Goal: Task Accomplishment & Management: Manage account settings

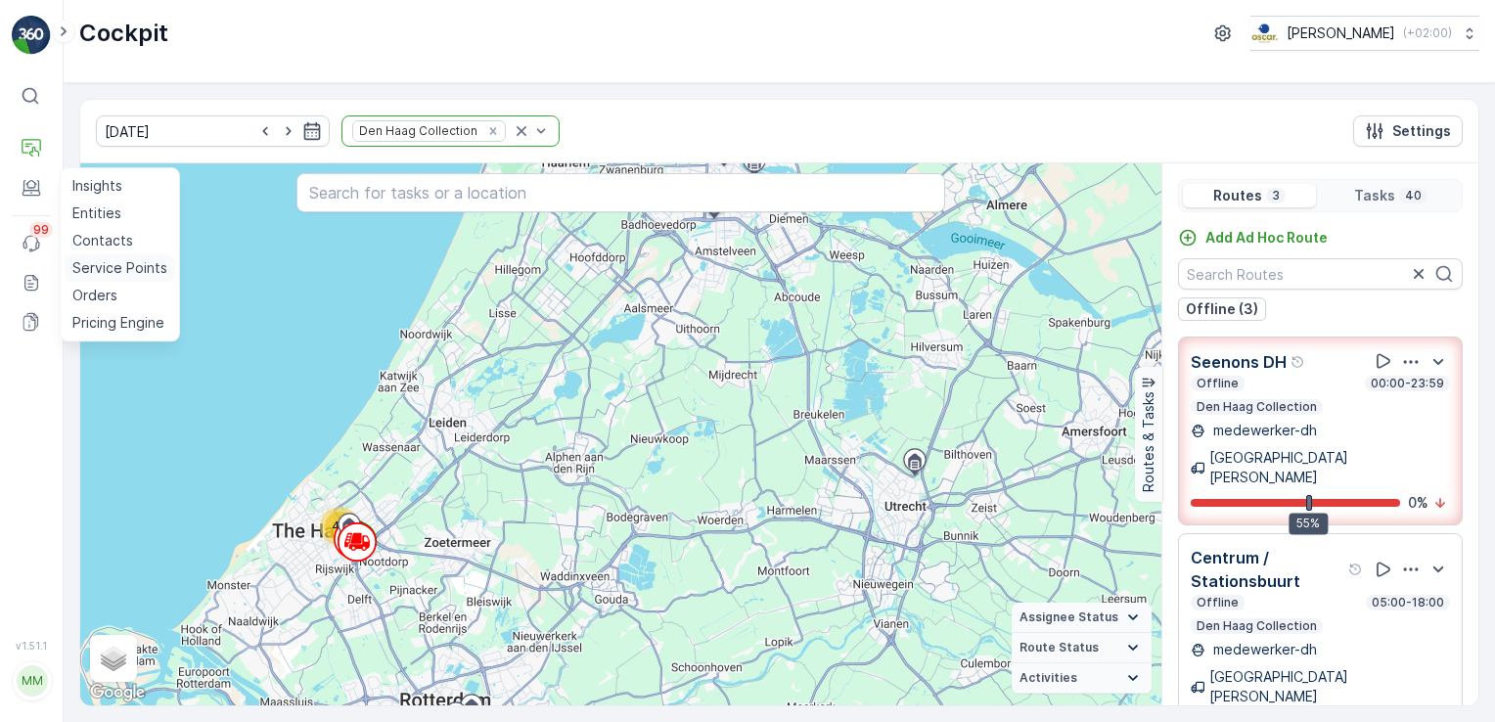
click at [113, 271] on p "Service Points" at bounding box center [119, 268] width 95 height 20
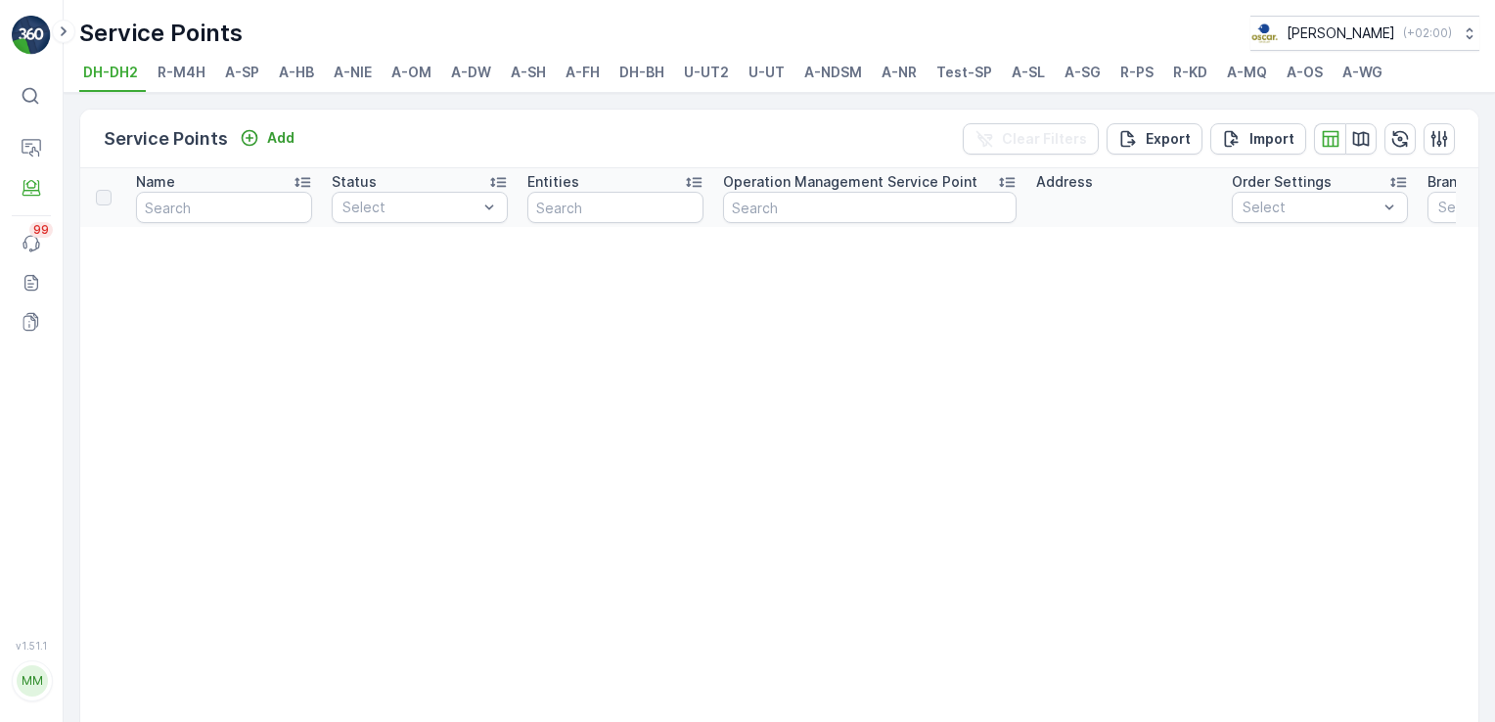
click at [1298, 77] on span "A-OS" at bounding box center [1305, 73] width 36 height 20
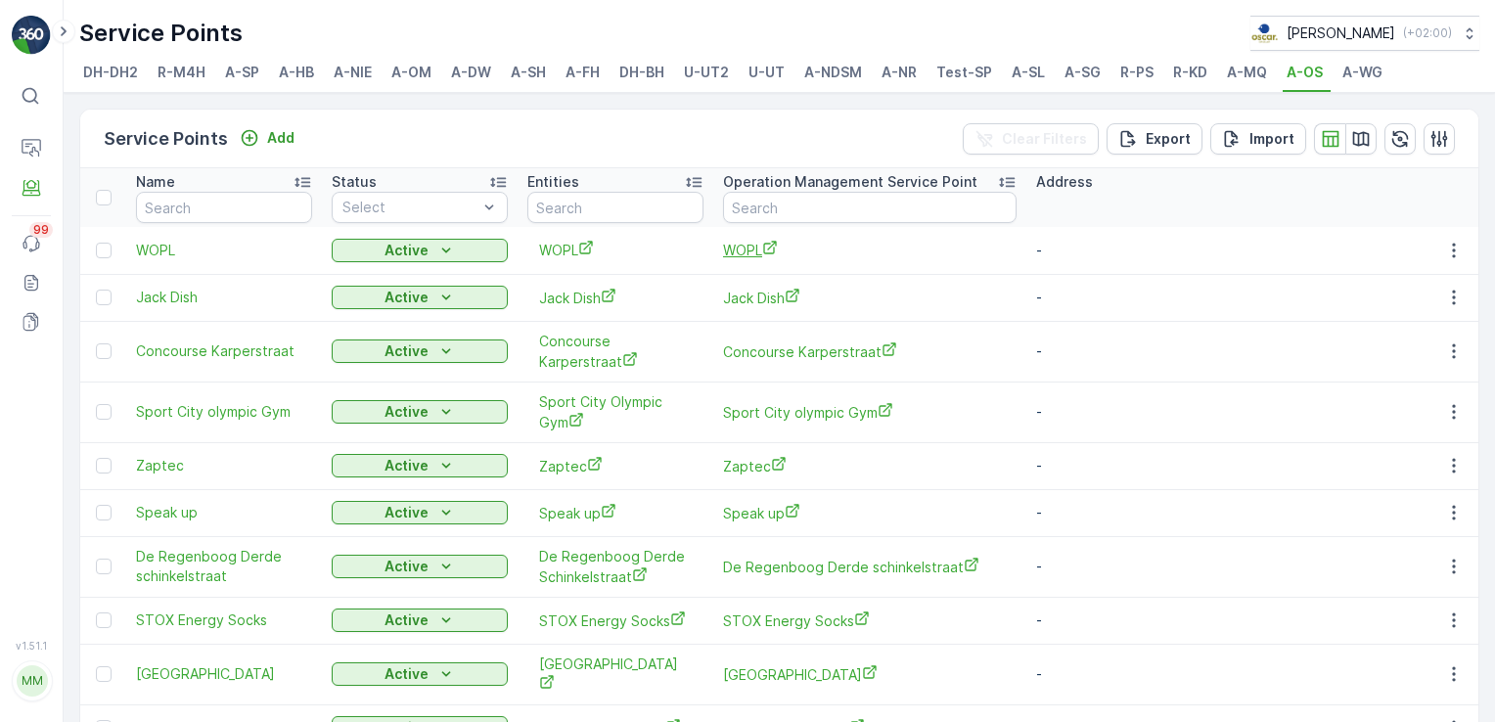
click at [756, 248] on span "WOPL" at bounding box center [870, 250] width 294 height 21
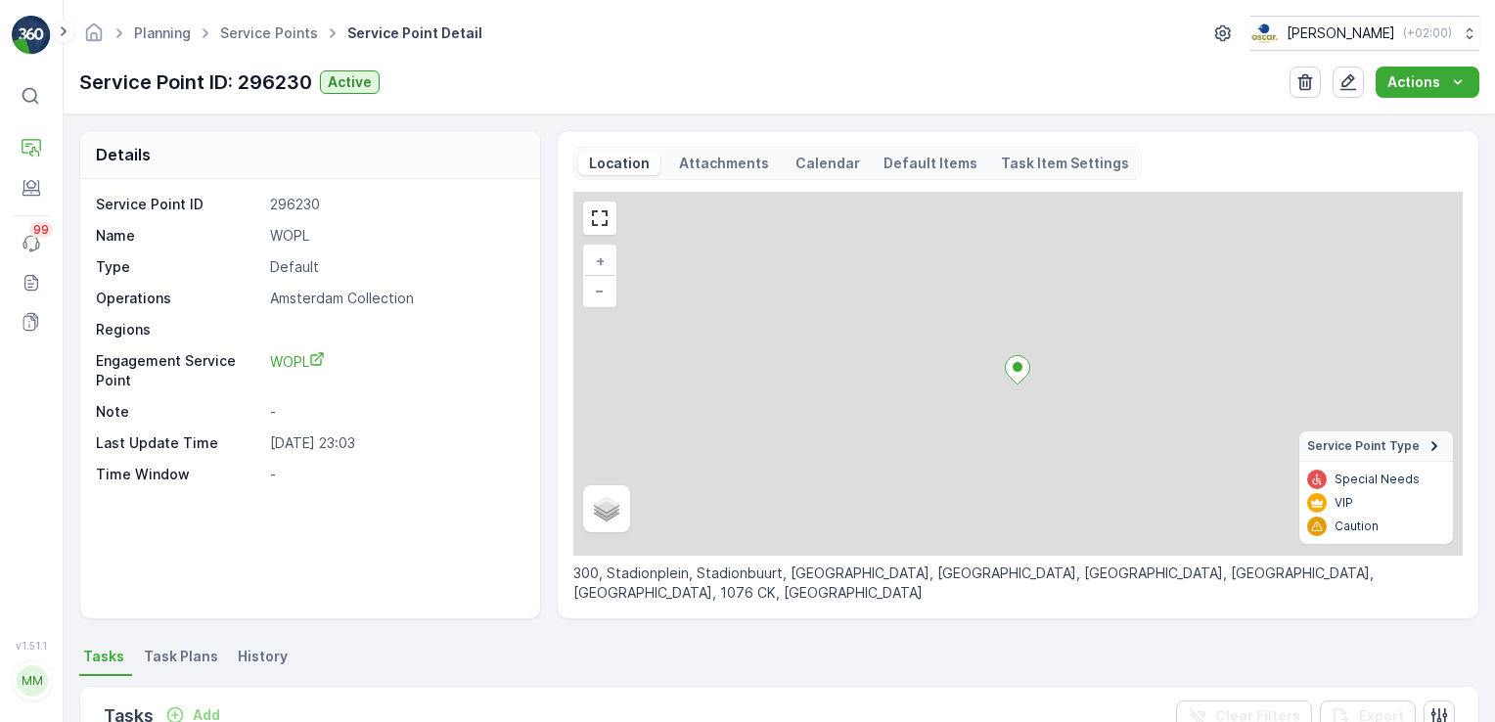
scroll to position [374, 0]
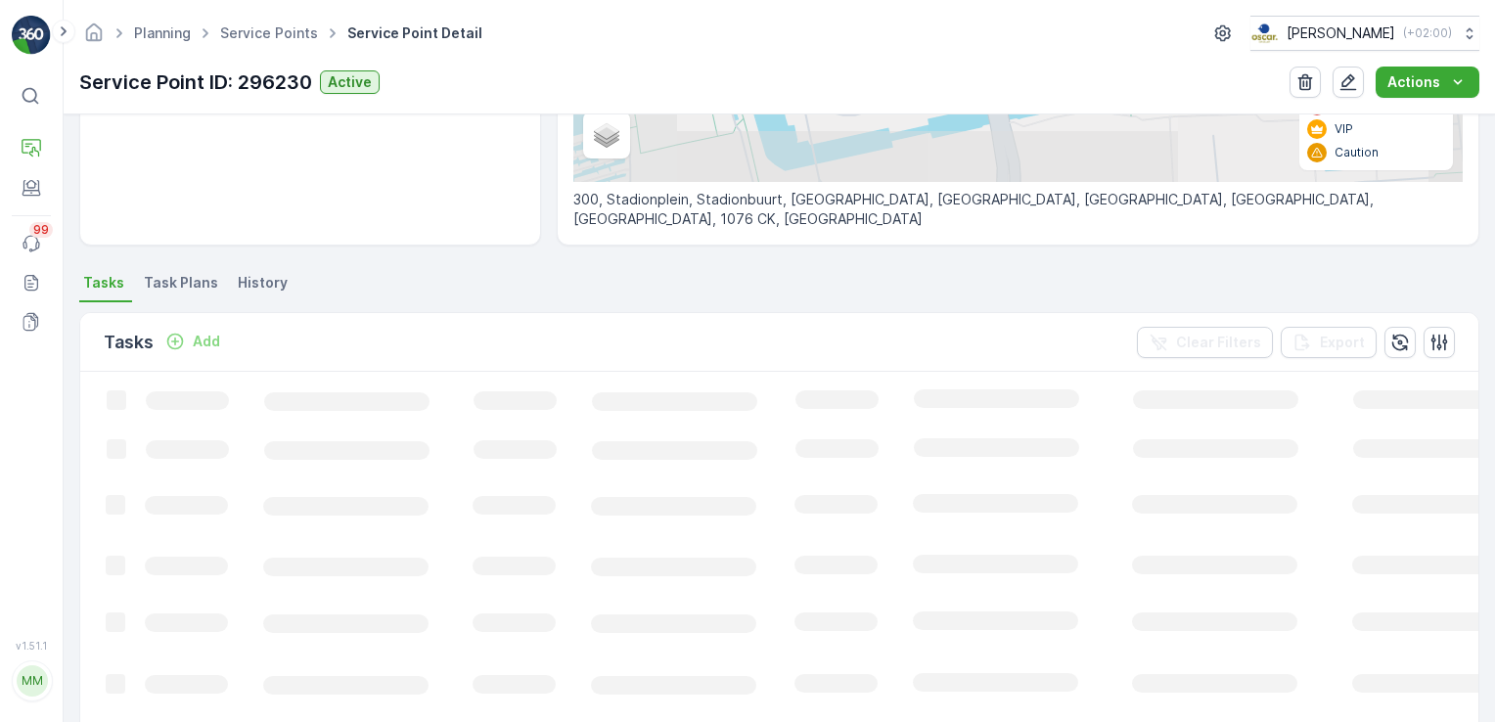
click at [188, 281] on span "Task Plans" at bounding box center [181, 283] width 74 height 20
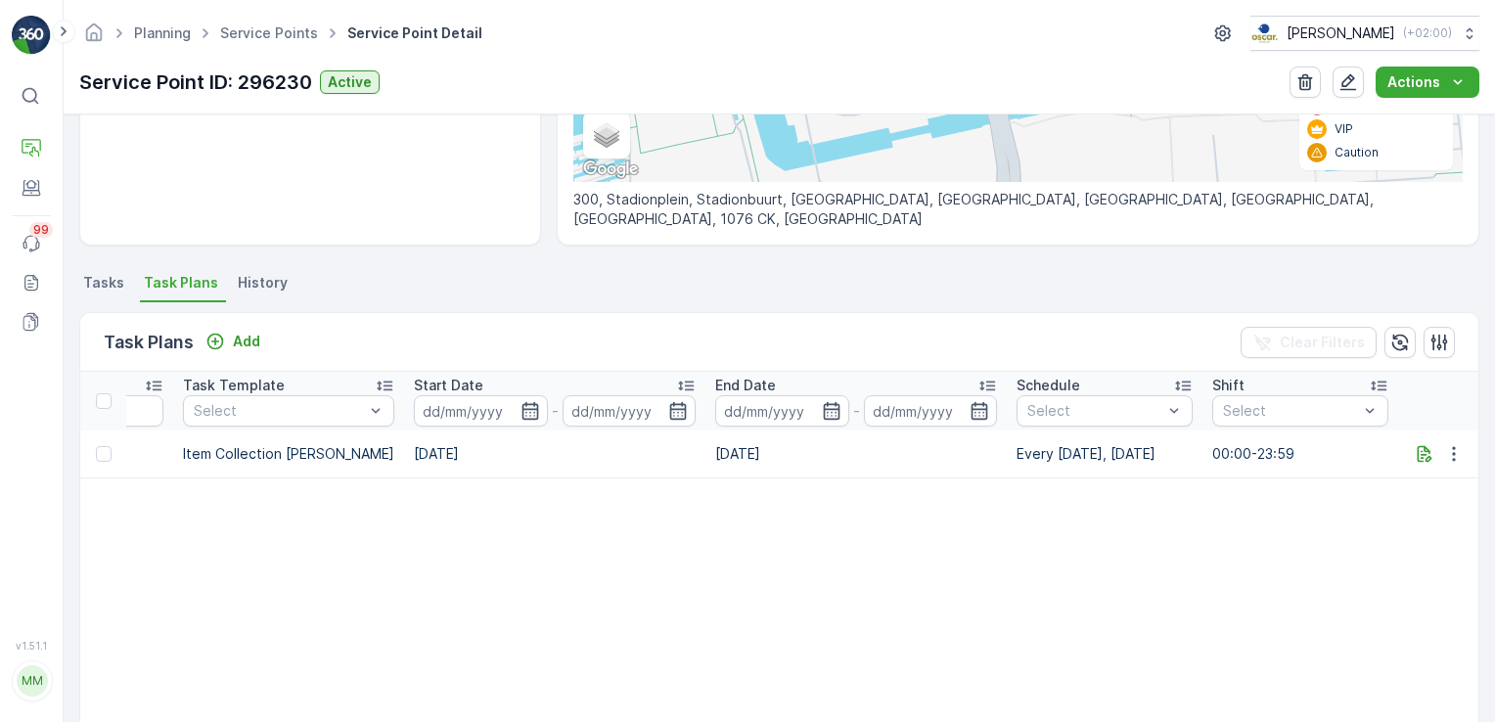
scroll to position [0, 935]
click at [1425, 457] on icon "button" at bounding box center [1425, 453] width 15 height 17
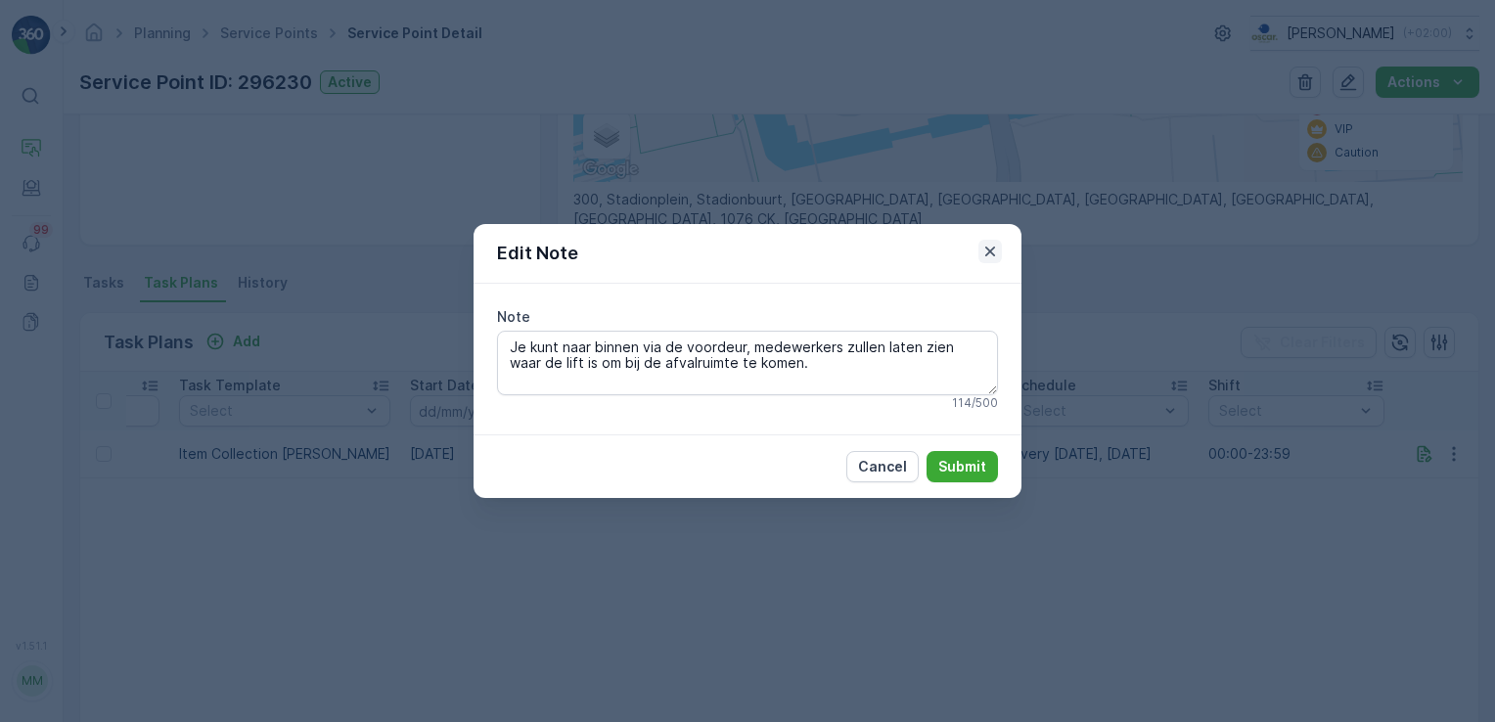
click at [990, 242] on icon "button" at bounding box center [990, 252] width 20 height 20
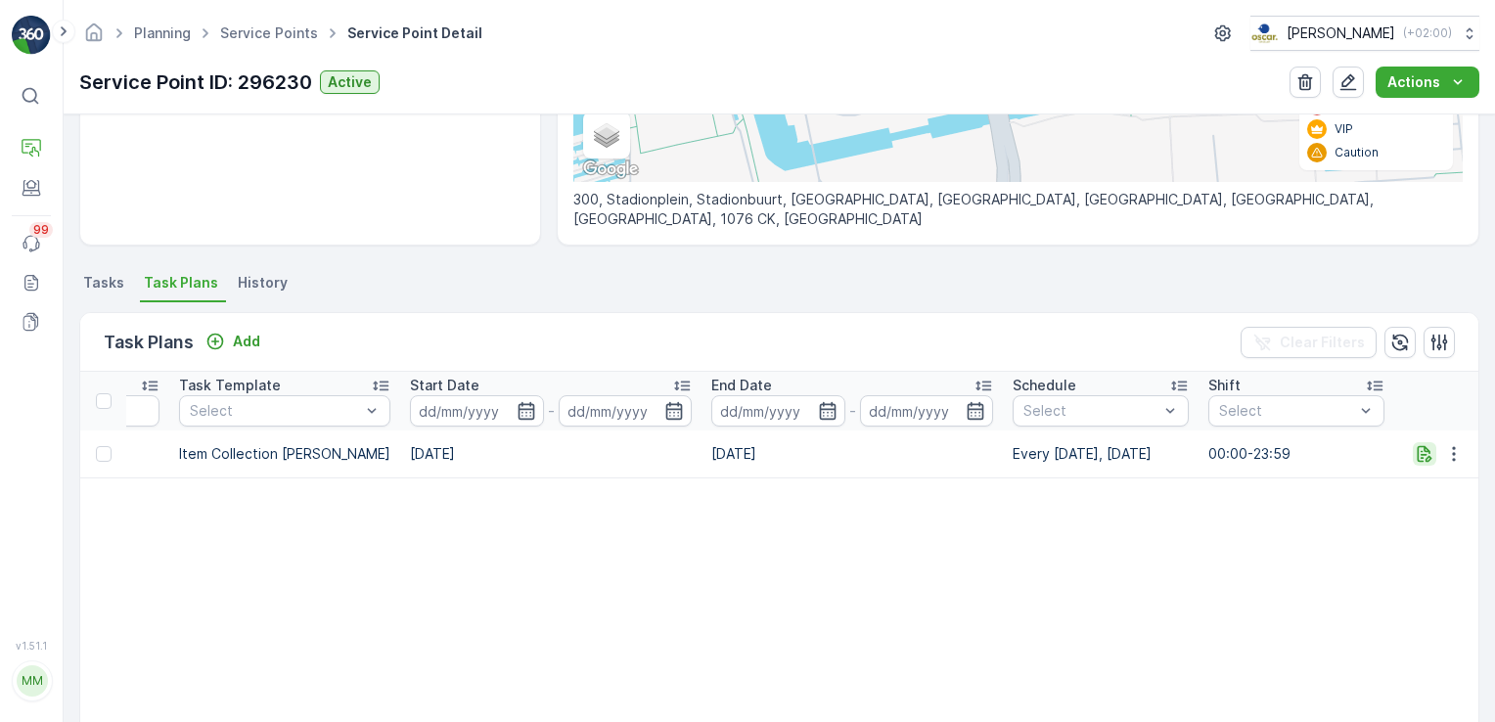
click at [1413, 462] on button "button" at bounding box center [1424, 453] width 23 height 23
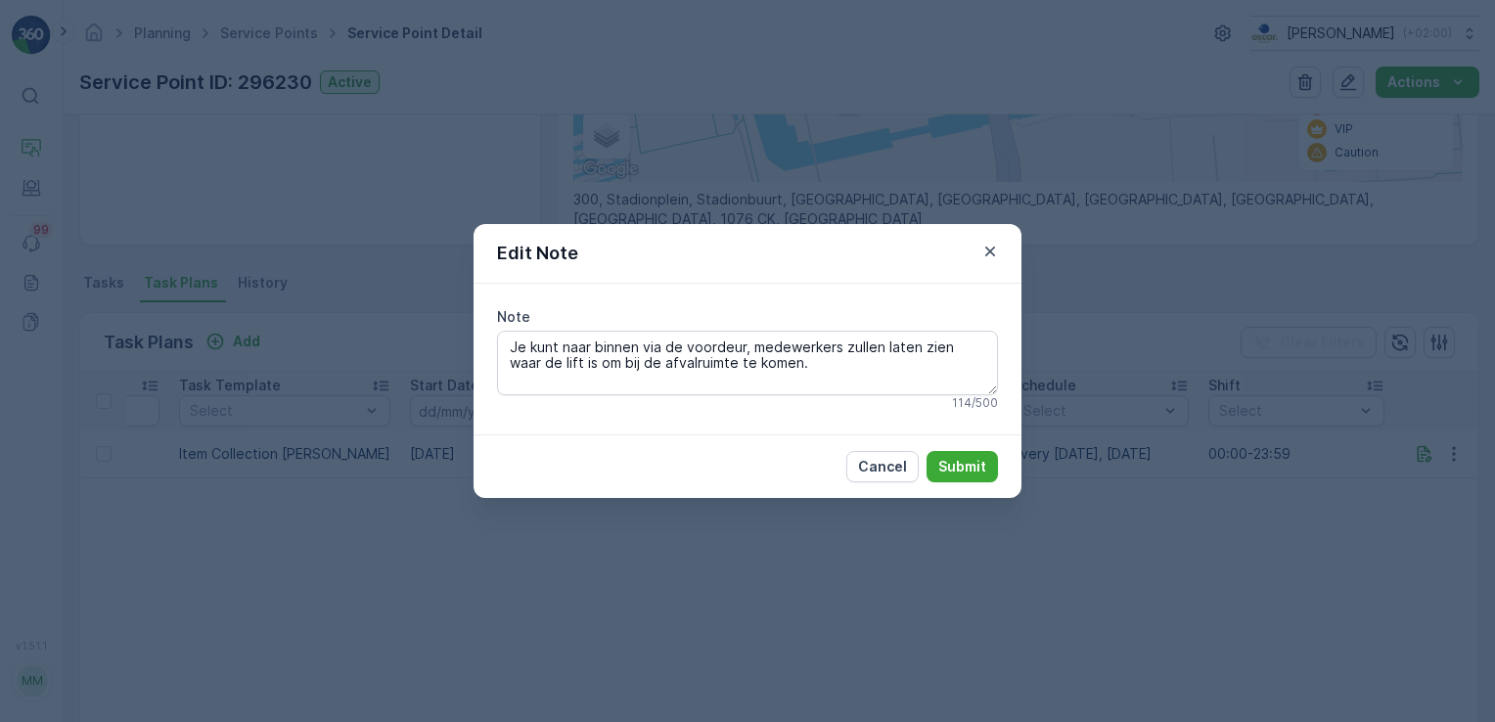
drag, startPoint x: 798, startPoint y: 367, endPoint x: 753, endPoint y: 328, distance: 59.6
click at [753, 328] on div "Note Je kunt naar binnen via de voordeur, medewerkers zullen laten zien waar de…" at bounding box center [747, 359] width 501 height 104
type textarea "Je kunt naar binnen via de voordeur, medewerkers helpen je bij de afvalruimte k…"
click at [935, 468] on button "Submit" at bounding box center [962, 466] width 71 height 31
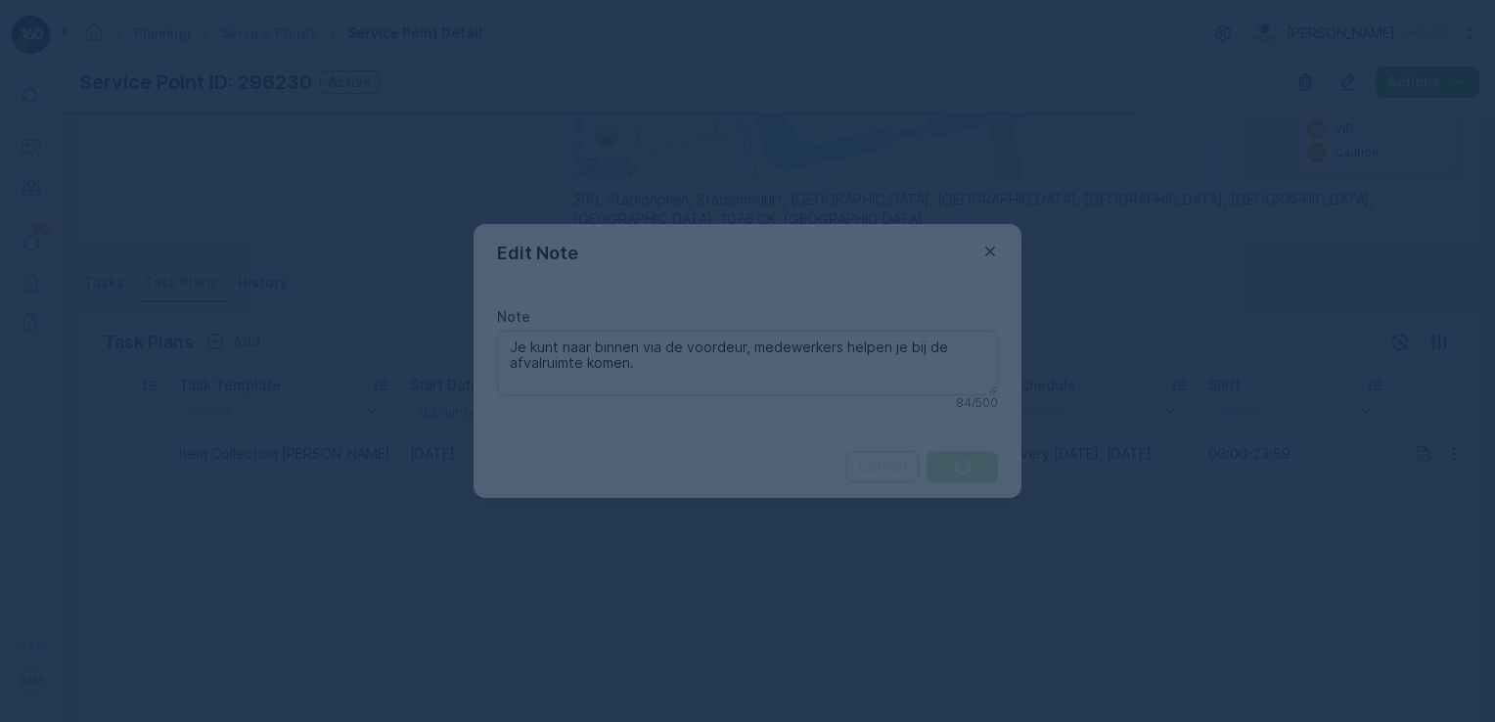
click at [935, 468] on div at bounding box center [747, 361] width 1495 height 722
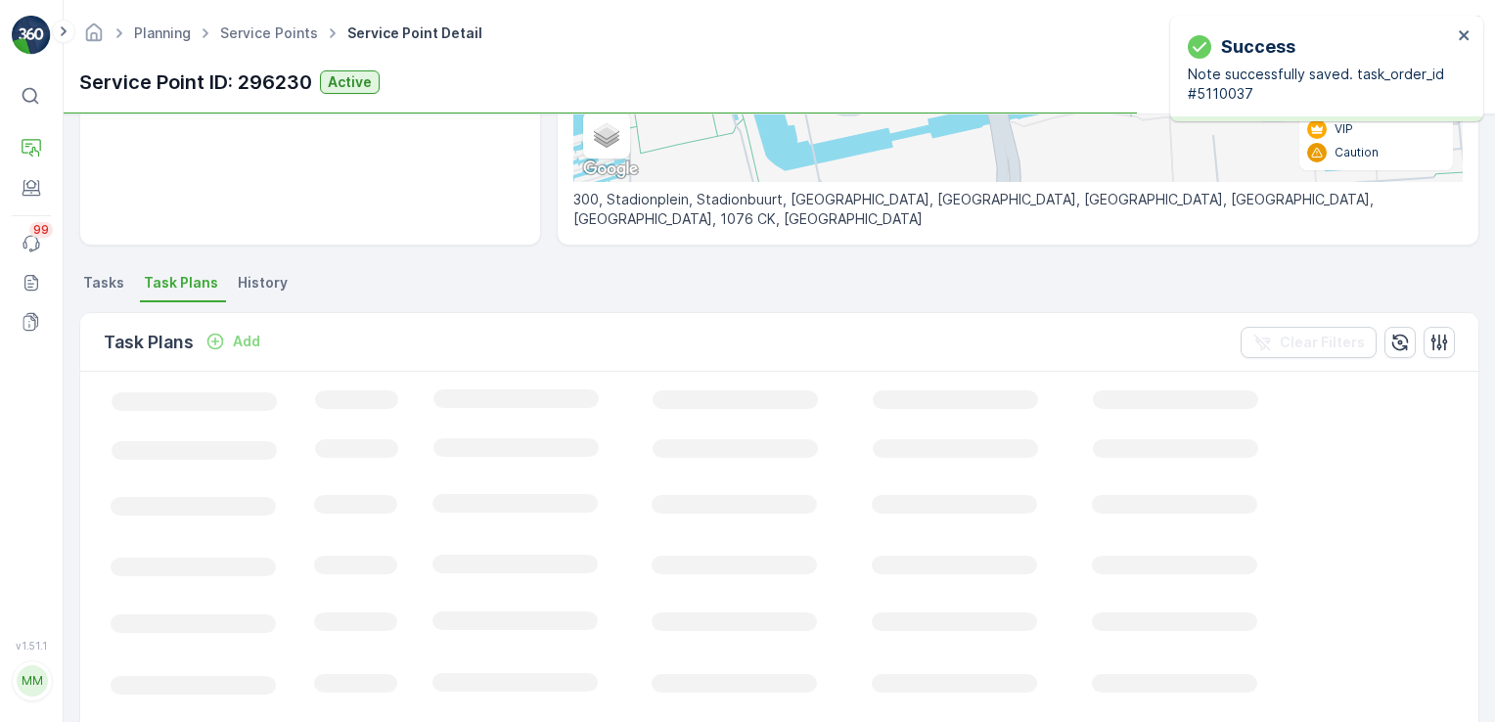
scroll to position [0, 484]
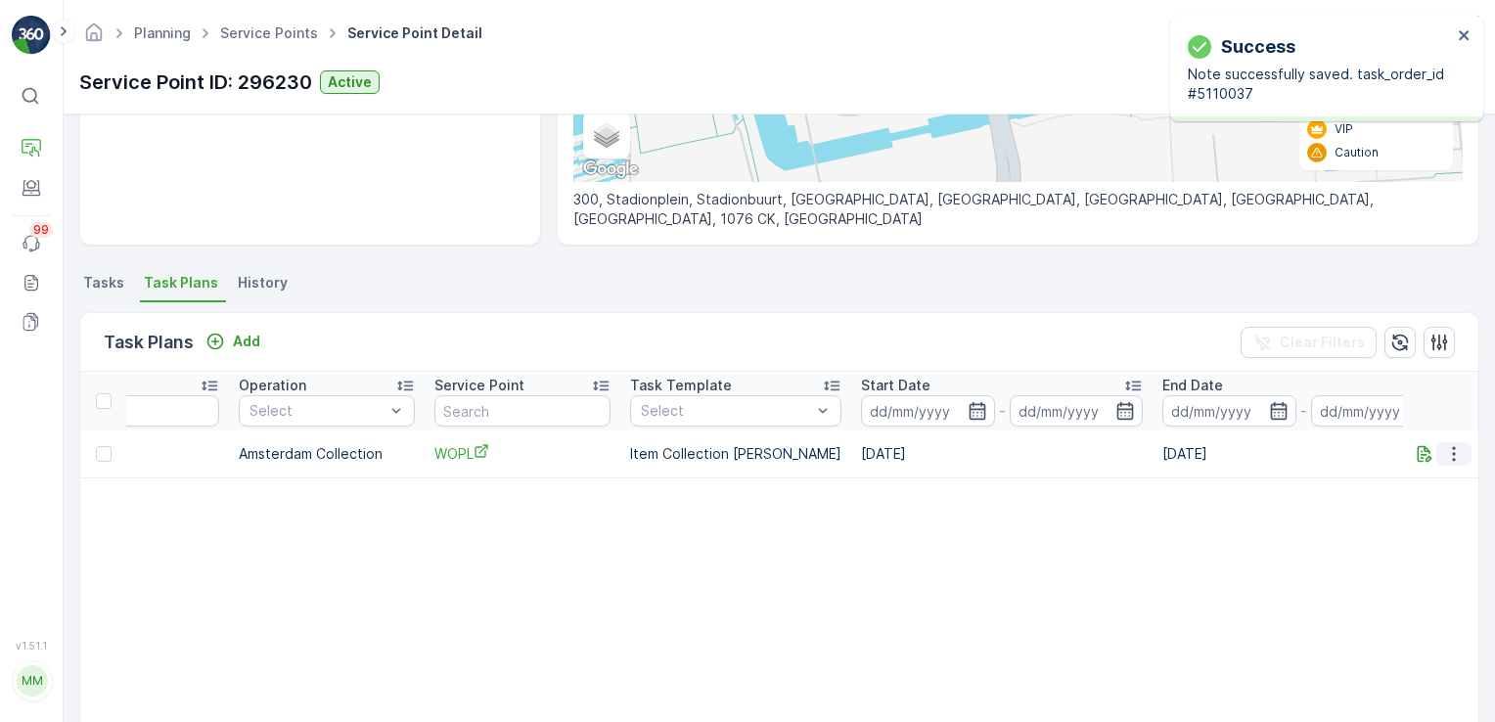
click at [1452, 452] on icon "button" at bounding box center [1454, 454] width 20 height 20
click at [1433, 504] on span "Edit Task Plan" at bounding box center [1419, 509] width 91 height 20
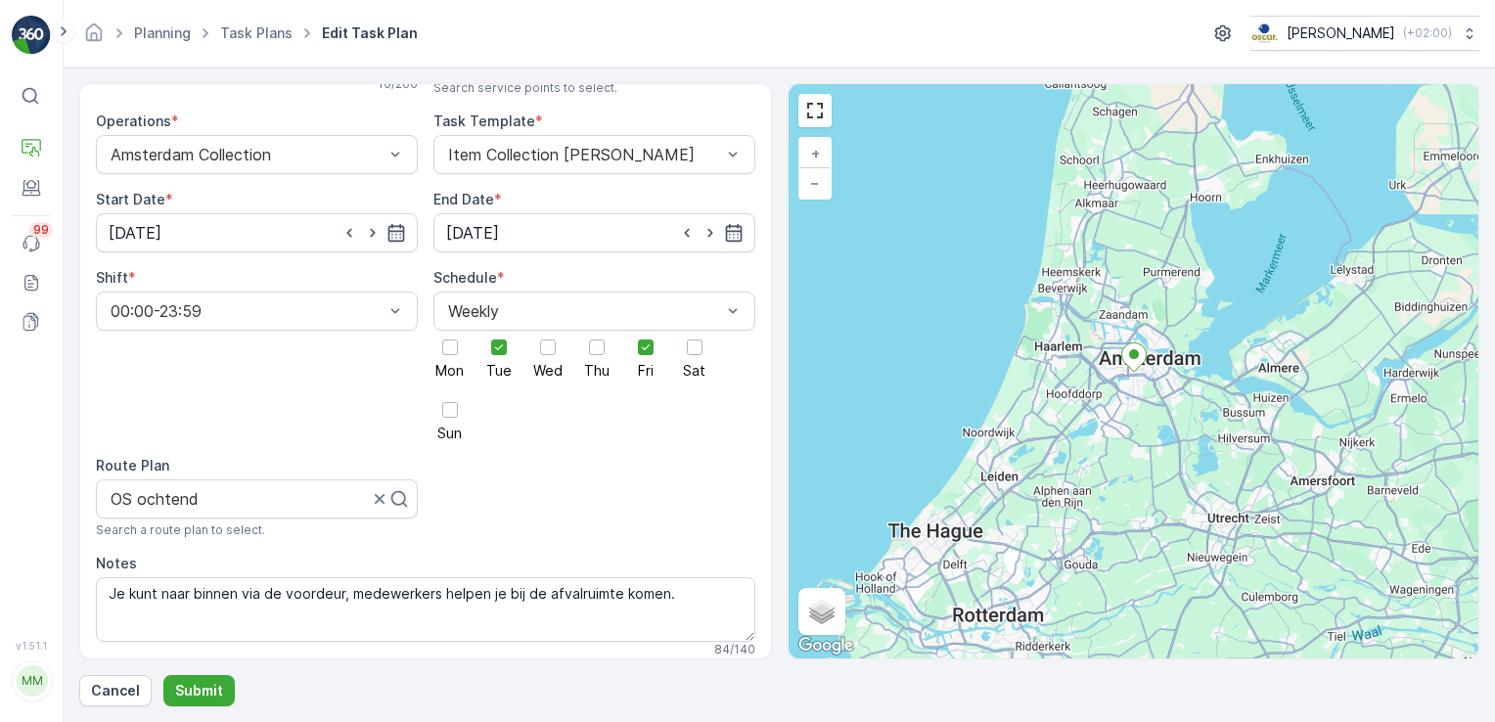
scroll to position [138, 0]
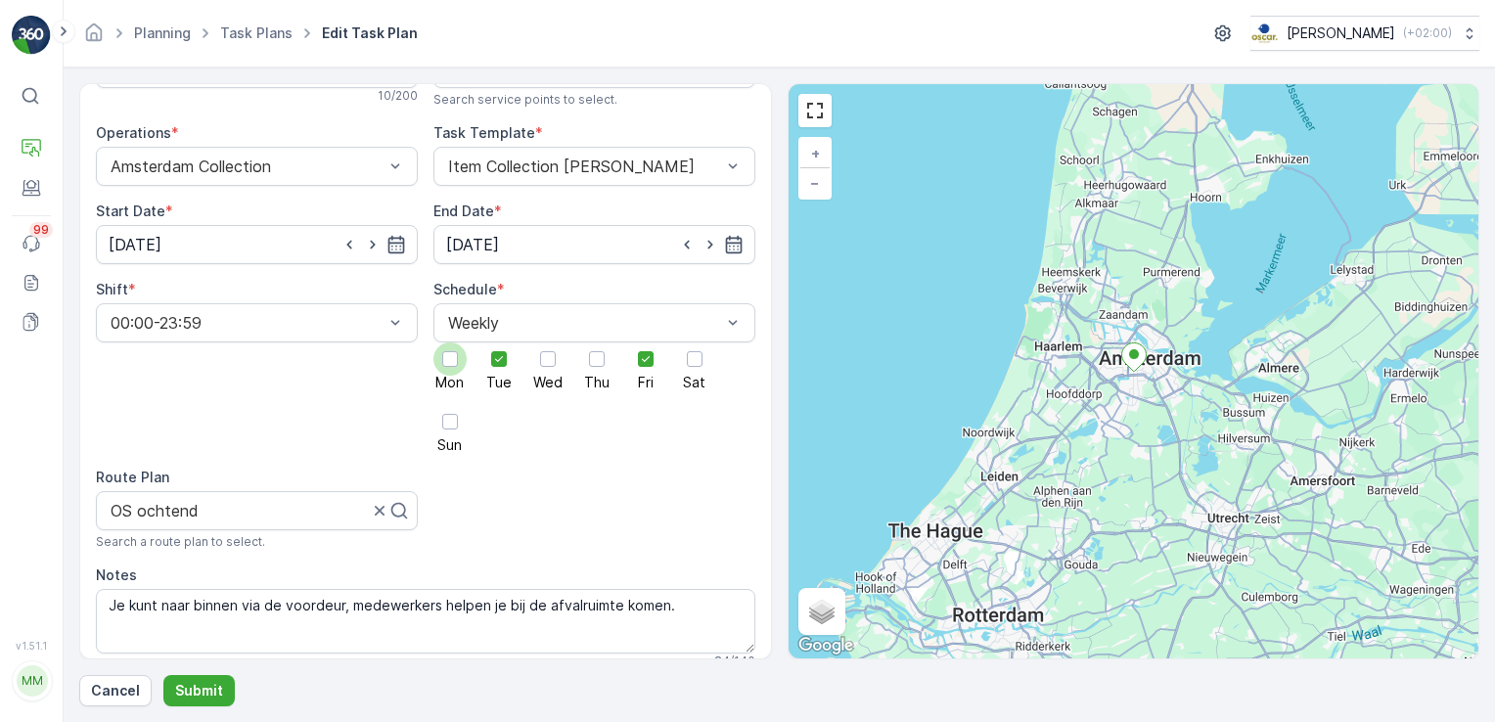
click at [454, 362] on div at bounding box center [450, 359] width 16 height 16
click at [450, 342] on input "Mon" at bounding box center [450, 342] width 0 height 0
click at [487, 365] on div at bounding box center [498, 358] width 33 height 33
click at [499, 342] on input "Tue" at bounding box center [499, 342] width 0 height 0
click at [545, 367] on div at bounding box center [547, 358] width 33 height 33
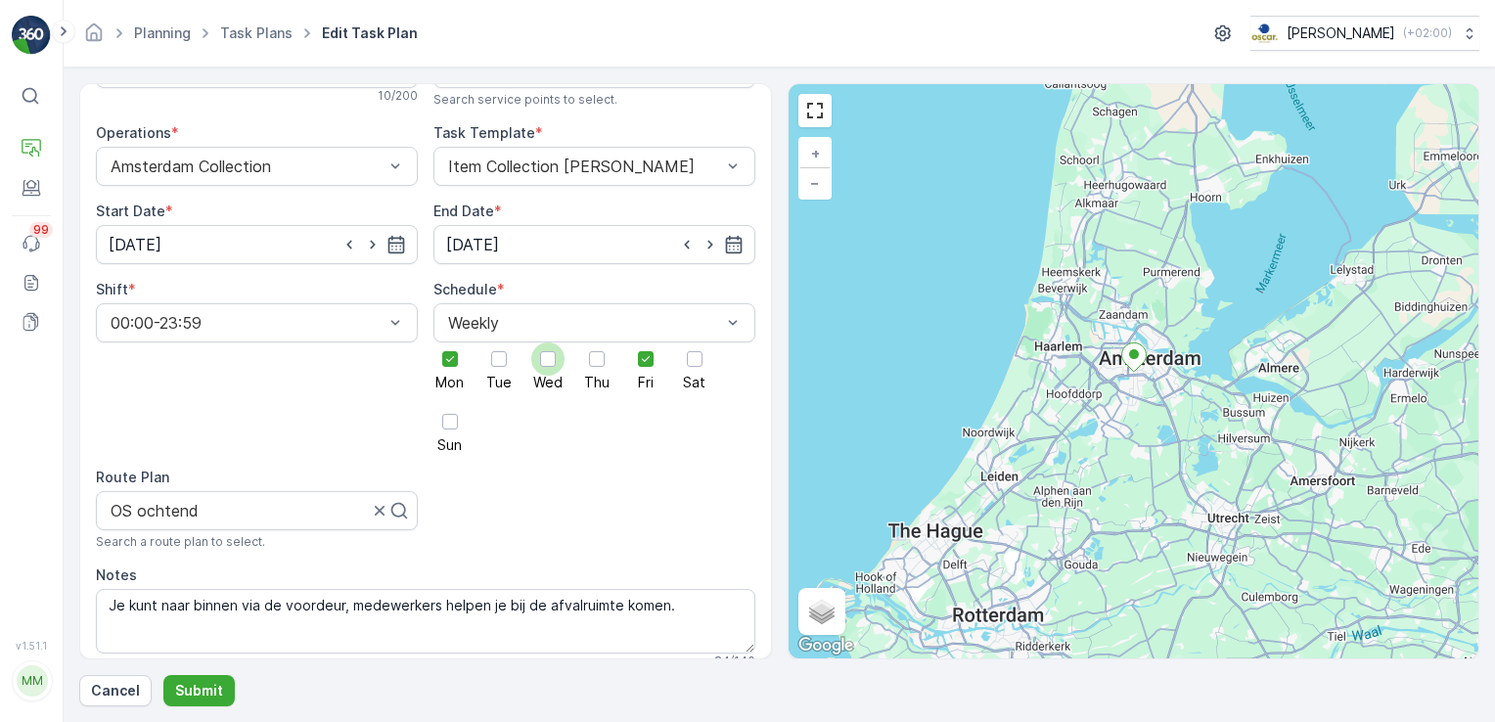
click at [548, 342] on input "Wed" at bounding box center [548, 342] width 0 height 0
click at [590, 362] on div at bounding box center [597, 359] width 16 height 16
click at [597, 342] on input "Thu" at bounding box center [597, 342] width 0 height 0
click at [687, 359] on div at bounding box center [695, 359] width 16 height 16
click at [695, 342] on input "Sat" at bounding box center [695, 342] width 0 height 0
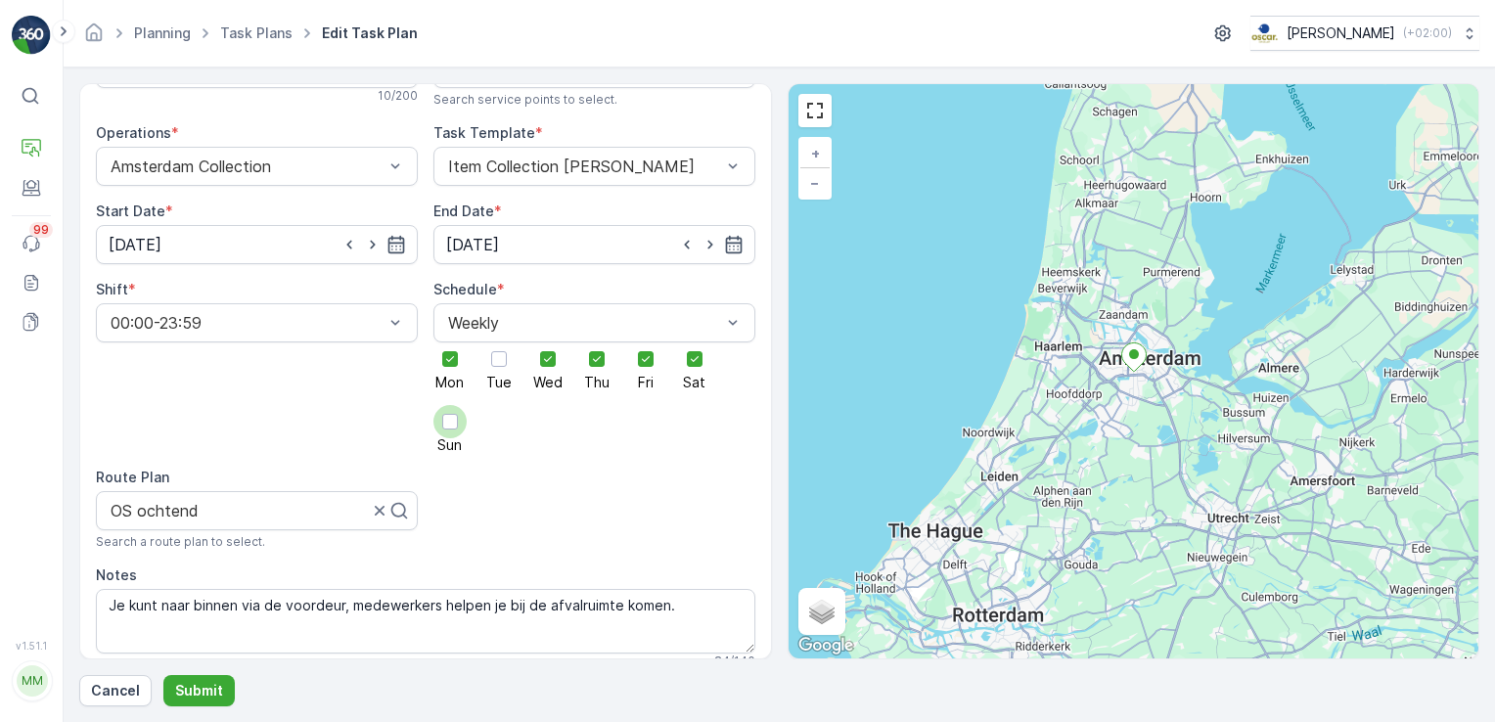
click at [434, 431] on div at bounding box center [449, 421] width 33 height 33
click at [450, 405] on input "Sun" at bounding box center [450, 405] width 0 height 0
click at [211, 691] on p "Submit" at bounding box center [199, 691] width 48 height 20
